Goal: Transaction & Acquisition: Download file/media

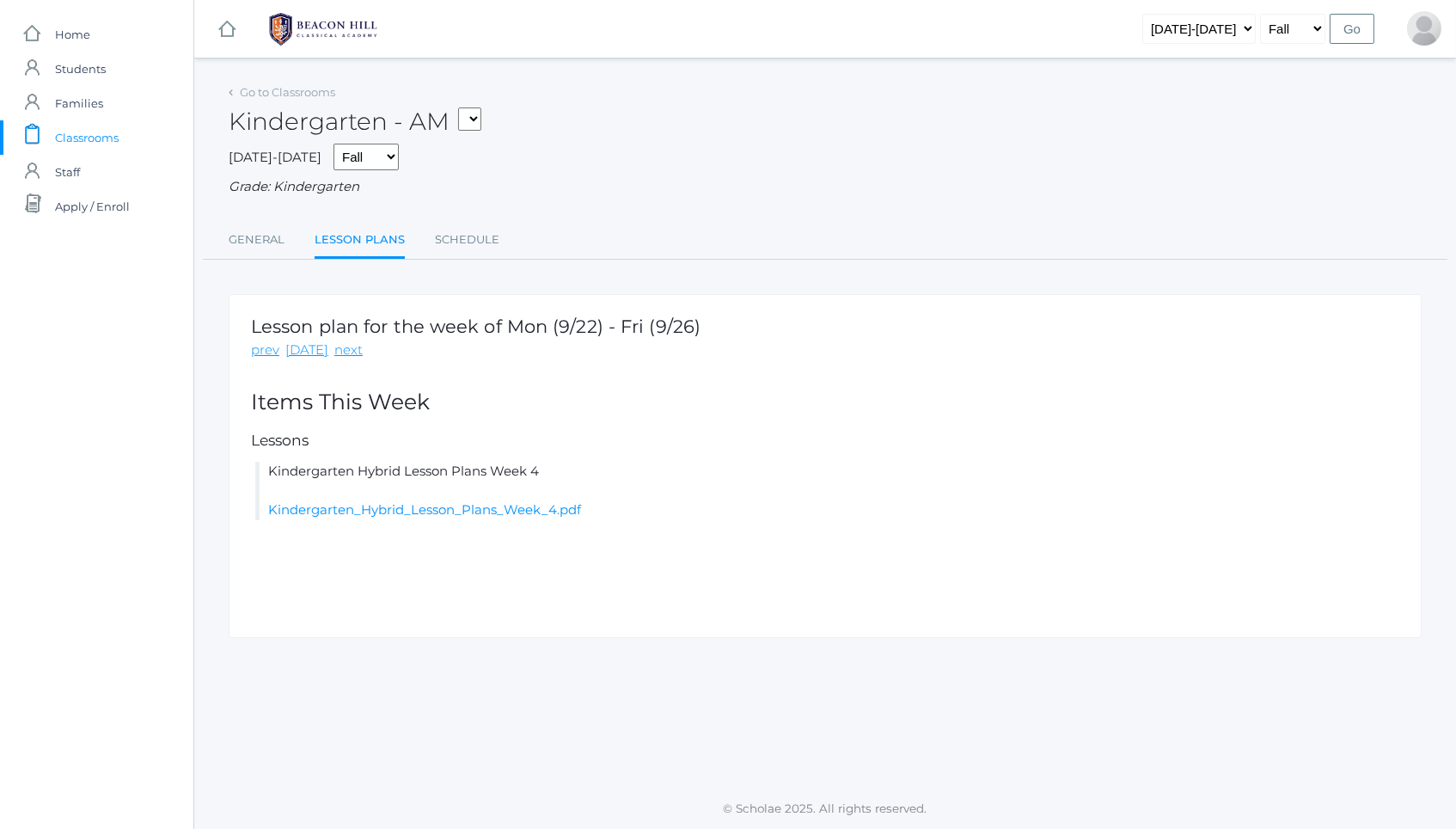
click at [98, 135] on span "Classrooms" at bounding box center [86, 137] width 64 height 35
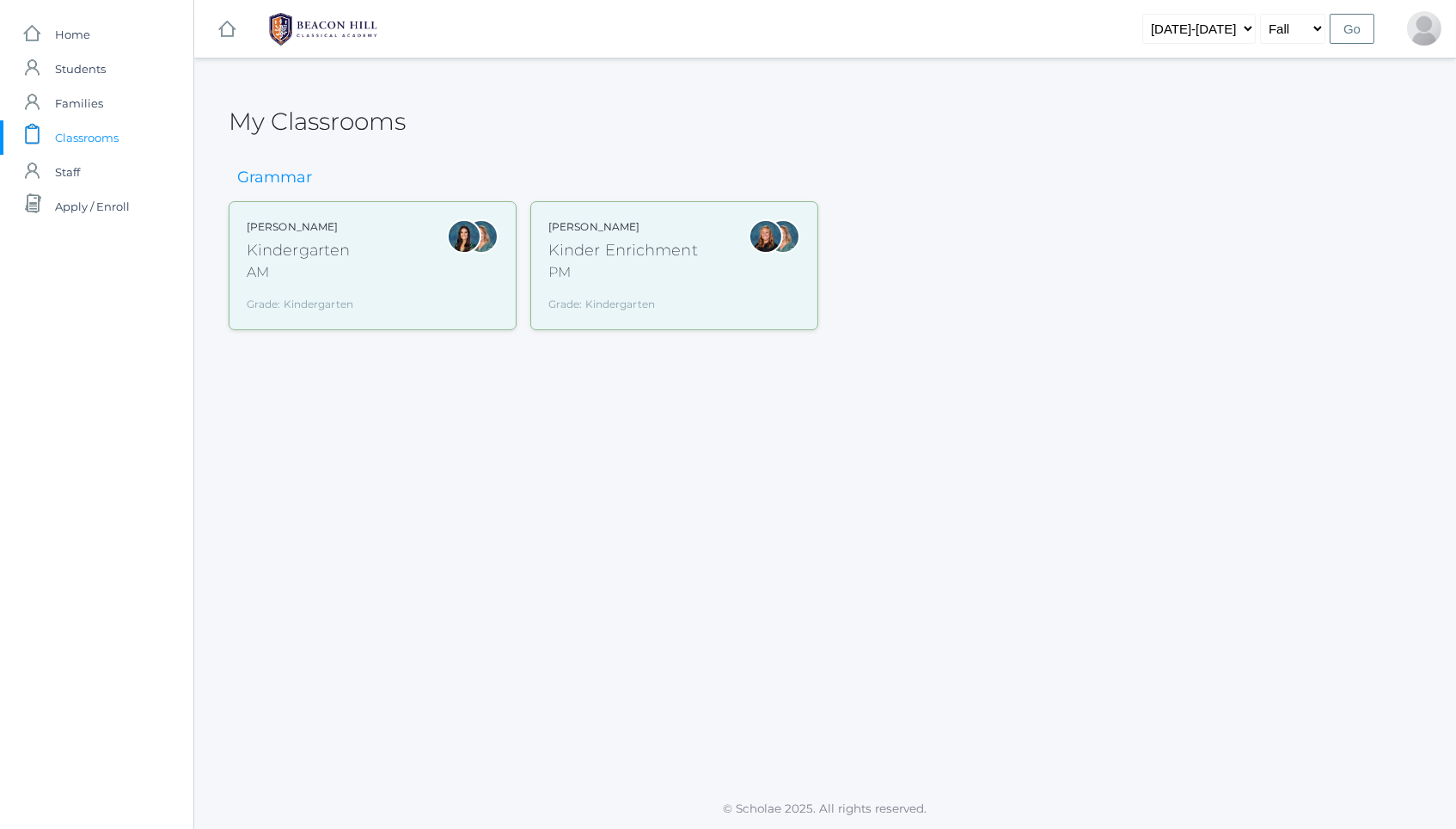
click at [363, 242] on div "Jordyn Dewey Kindergarten AM Grade: Kindergarten *KIND" at bounding box center [372, 266] width 252 height 93
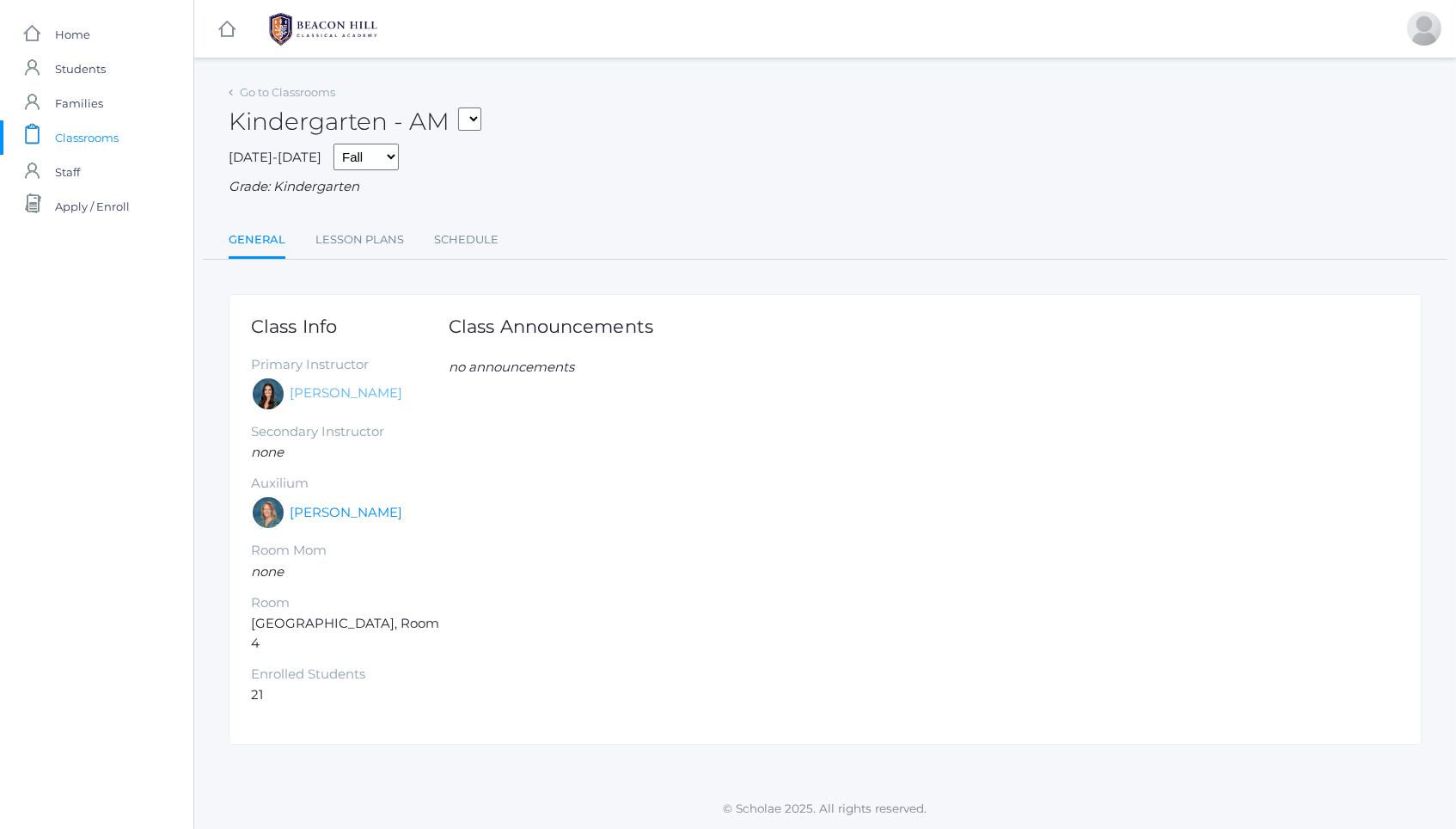
click at [340, 383] on link "[PERSON_NAME]" at bounding box center [345, 393] width 112 height 20
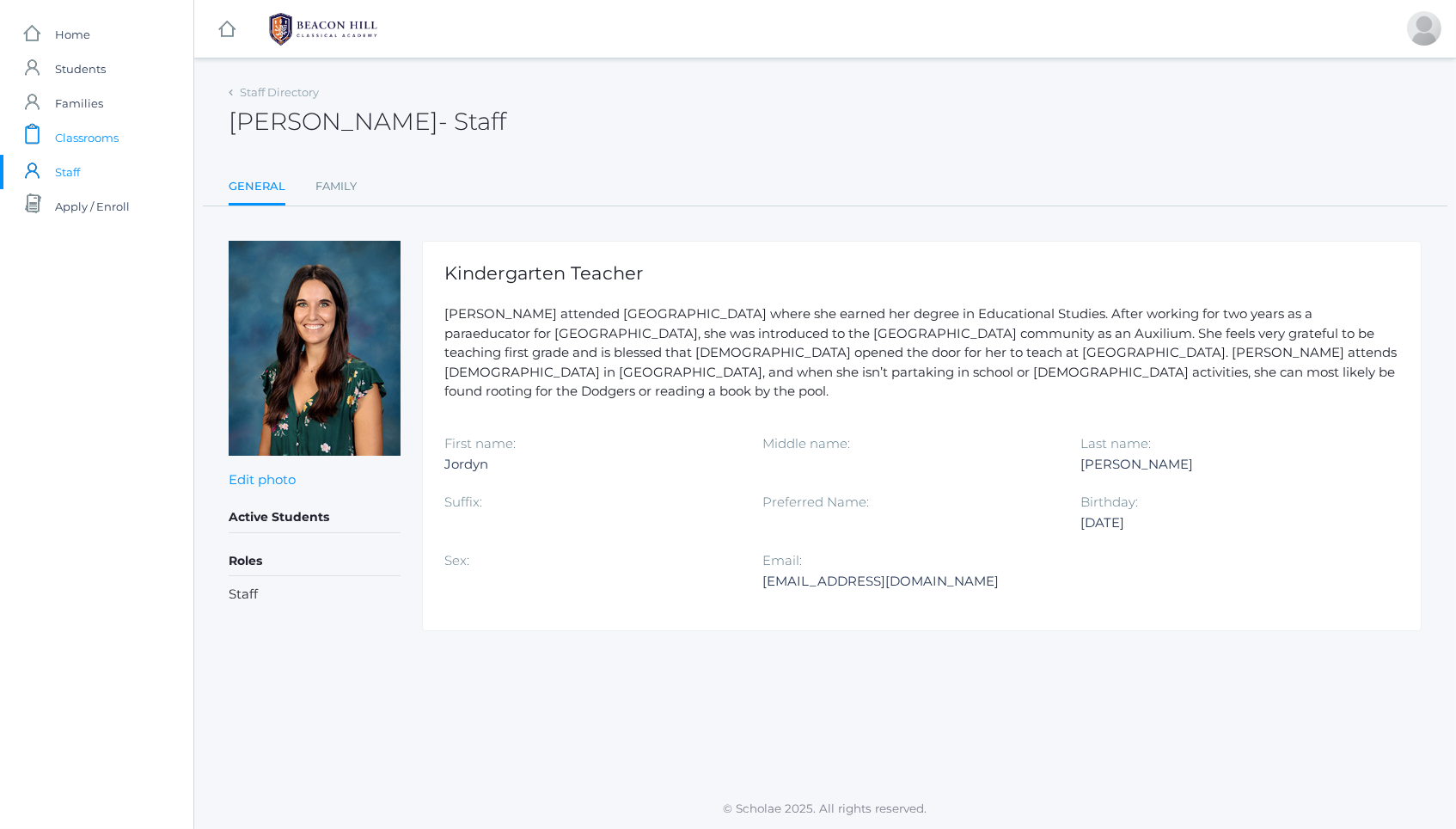
click at [92, 144] on span "Classrooms" at bounding box center [86, 137] width 64 height 35
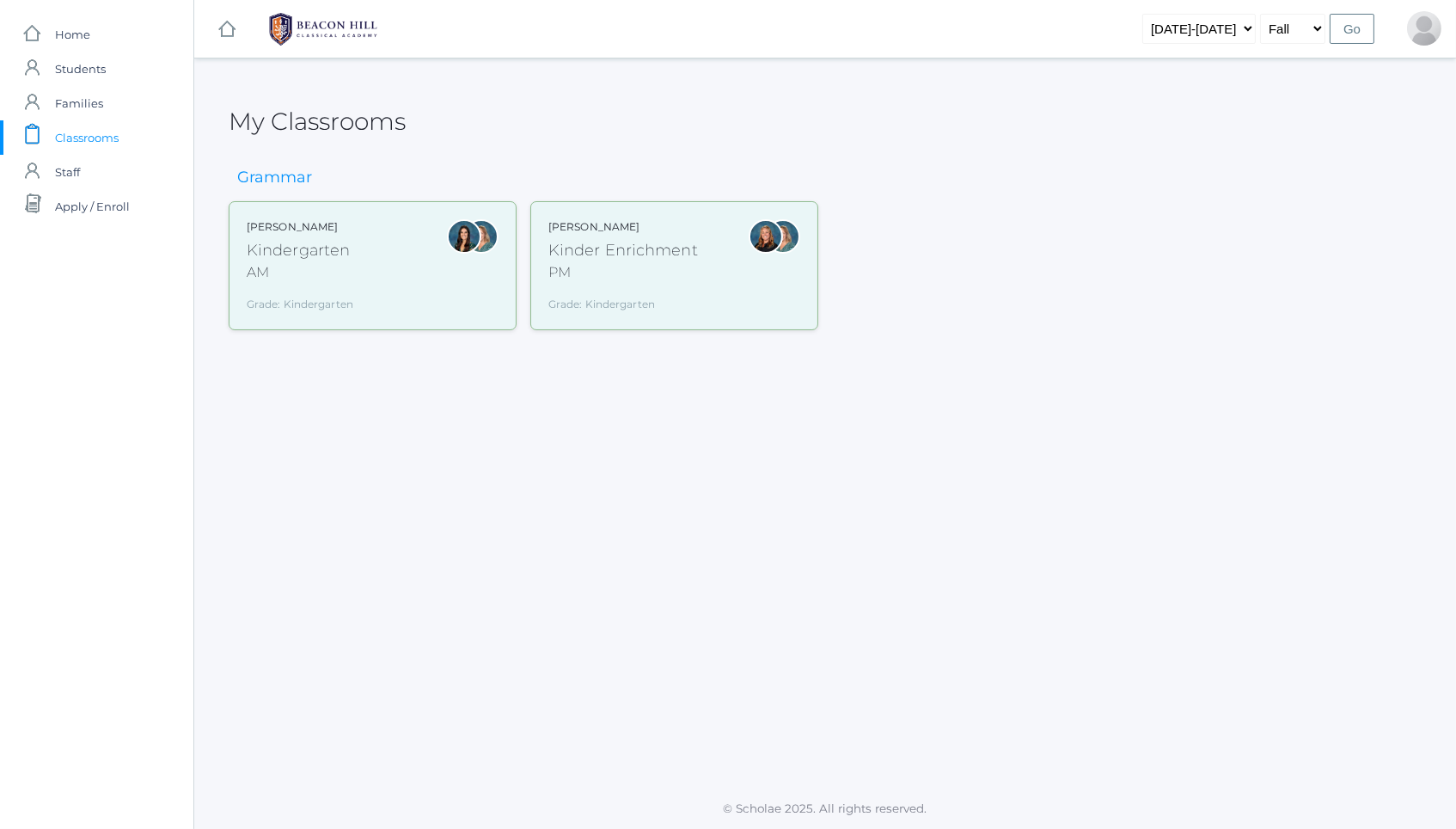
click at [314, 249] on div "Kindergarten" at bounding box center [299, 250] width 106 height 23
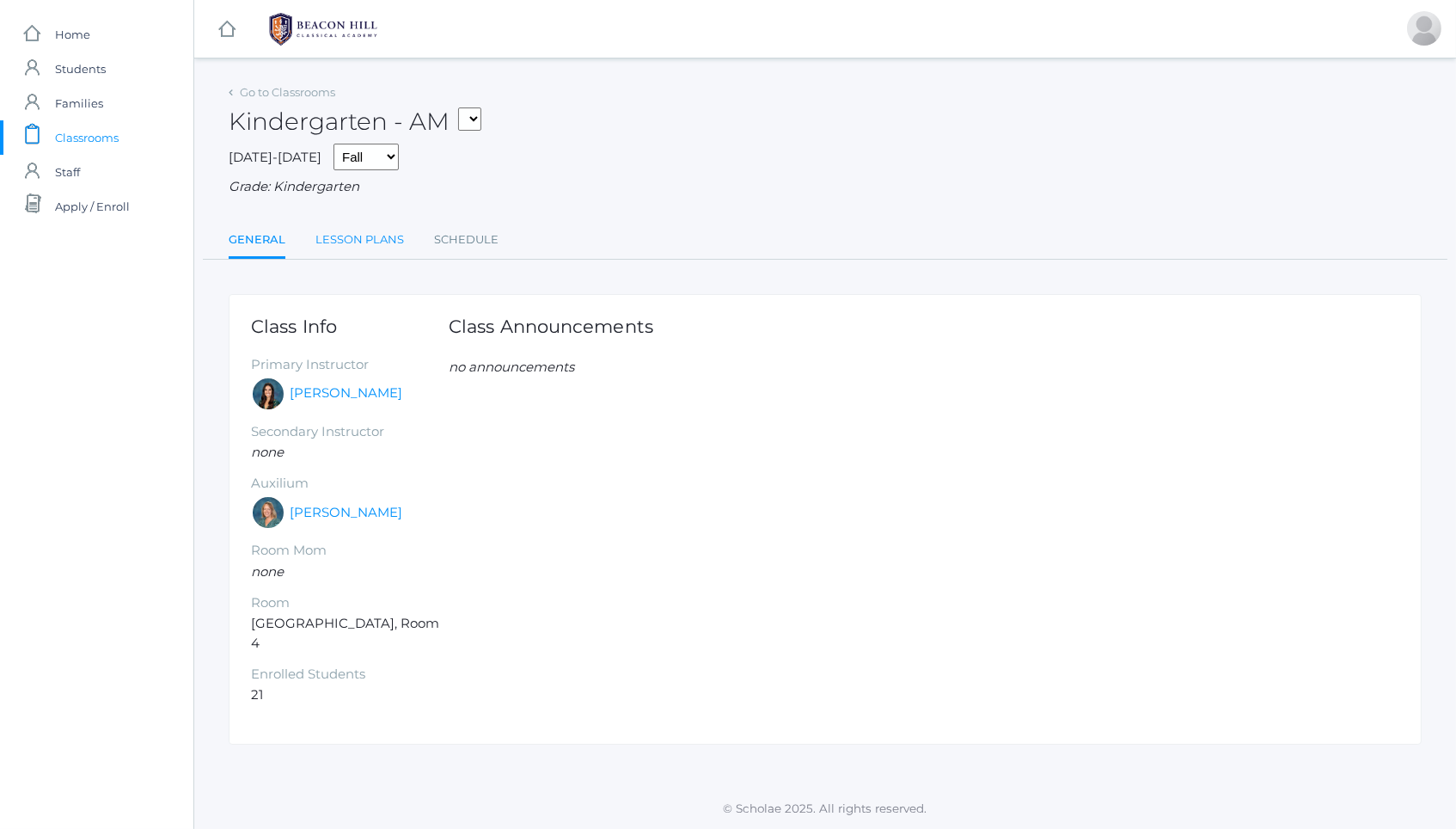
click at [330, 231] on link "Lesson Plans" at bounding box center [359, 239] width 88 height 35
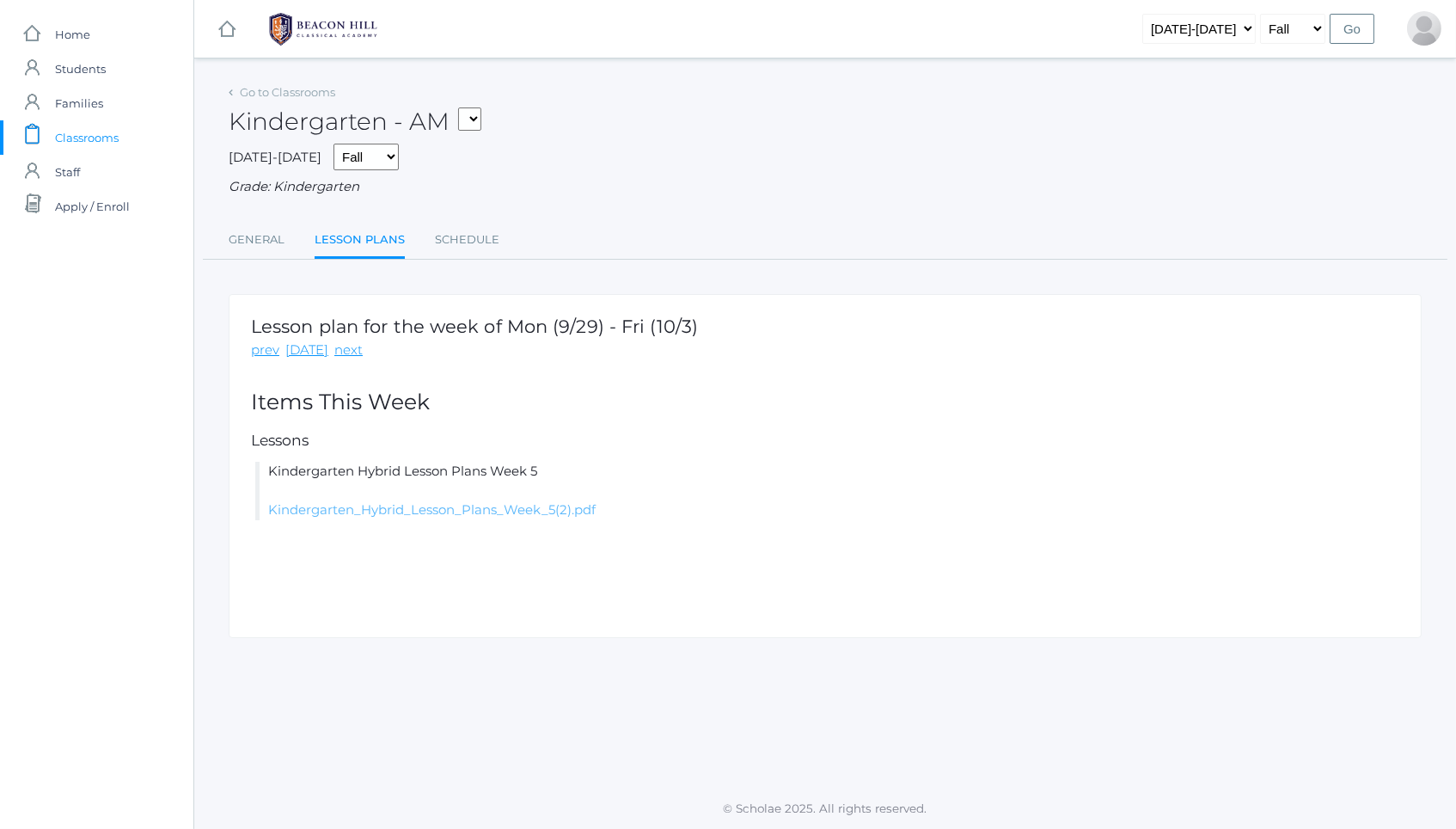
click at [335, 505] on link "Kindergarten_Hybrid_Lesson_Plans_Week_5(2).pdf" at bounding box center [432, 509] width 328 height 16
